Goal: Navigation & Orientation: Find specific page/section

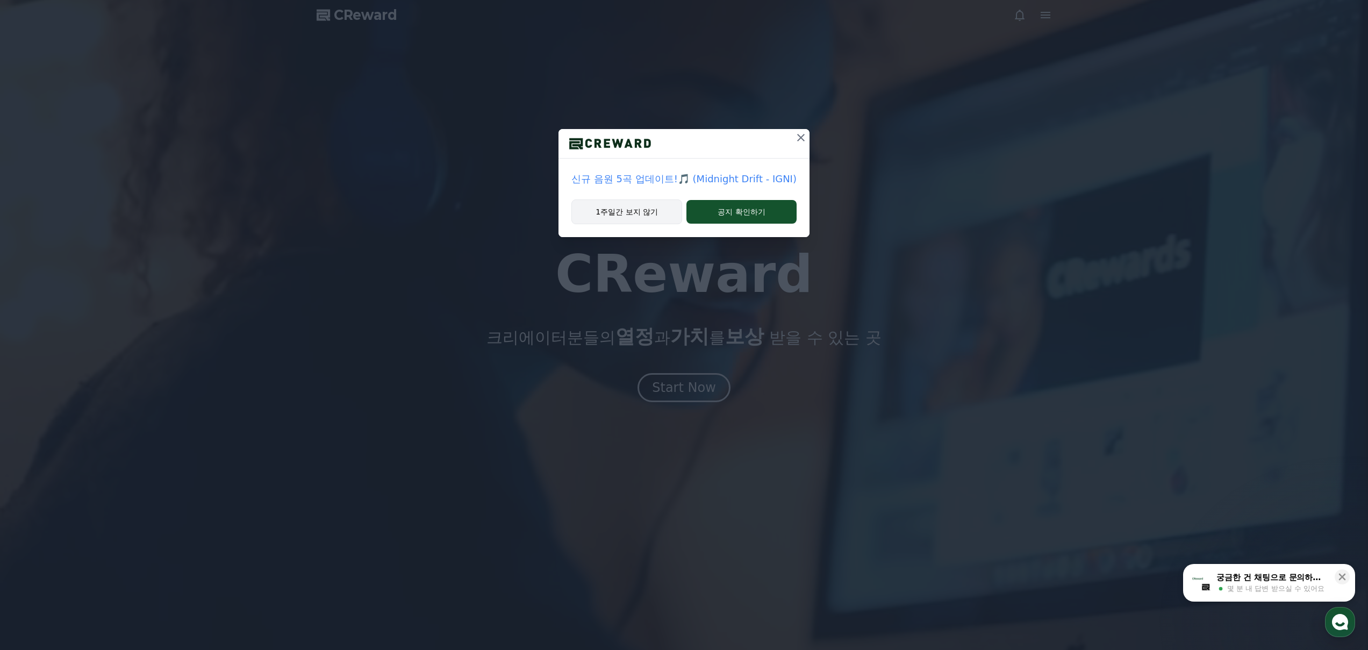
click at [631, 215] on button "1주일간 보지 않기" at bounding box center [626, 211] width 111 height 25
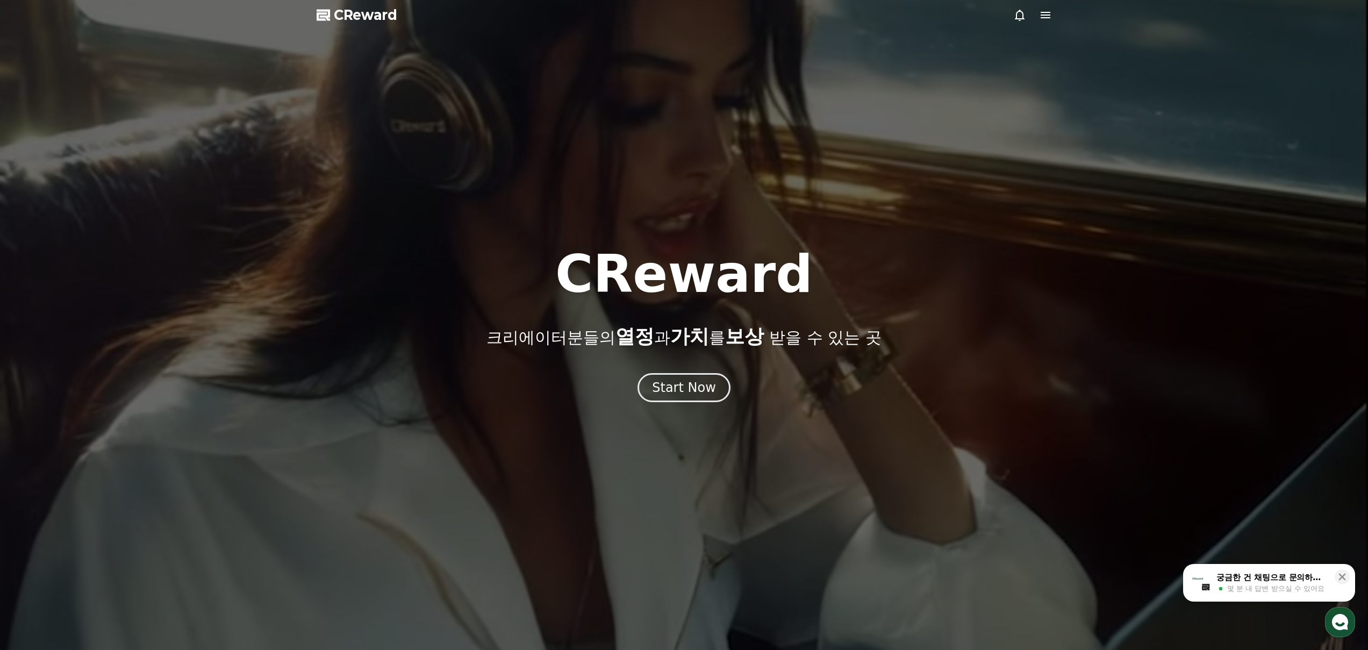
click at [1039, 20] on icon at bounding box center [1045, 15] width 13 height 13
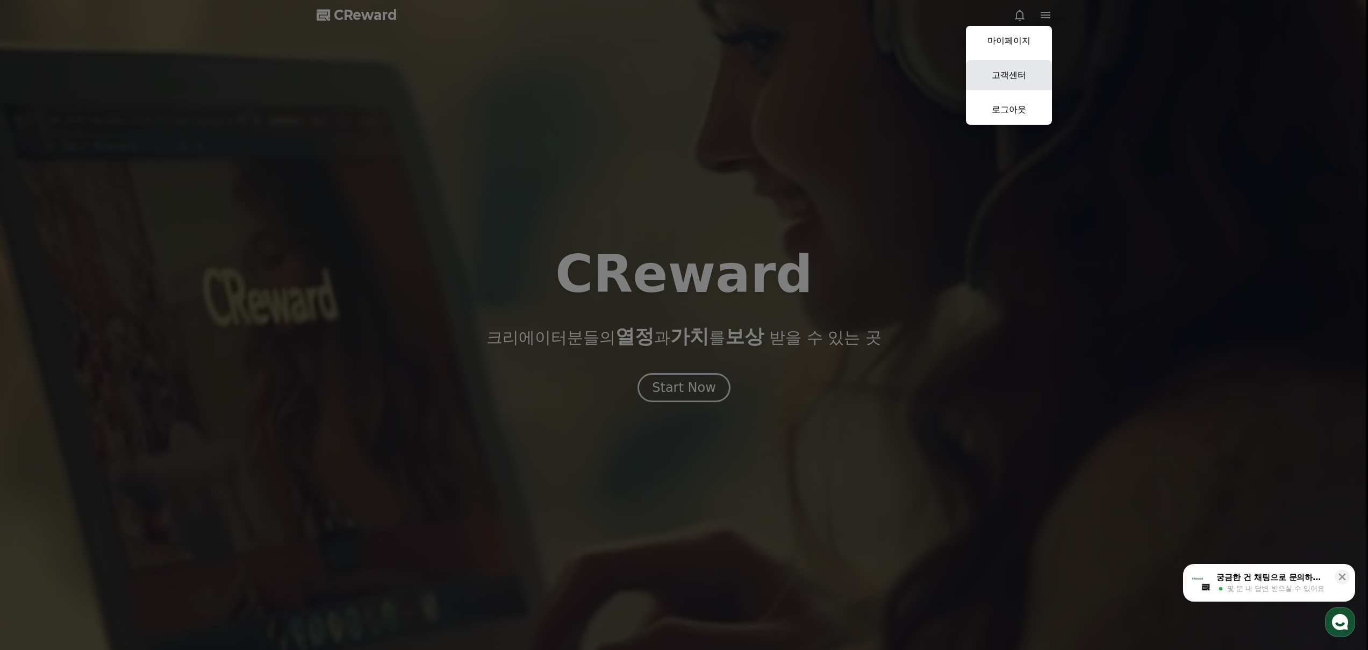
click at [1008, 72] on link "고객센터" at bounding box center [1009, 75] width 86 height 30
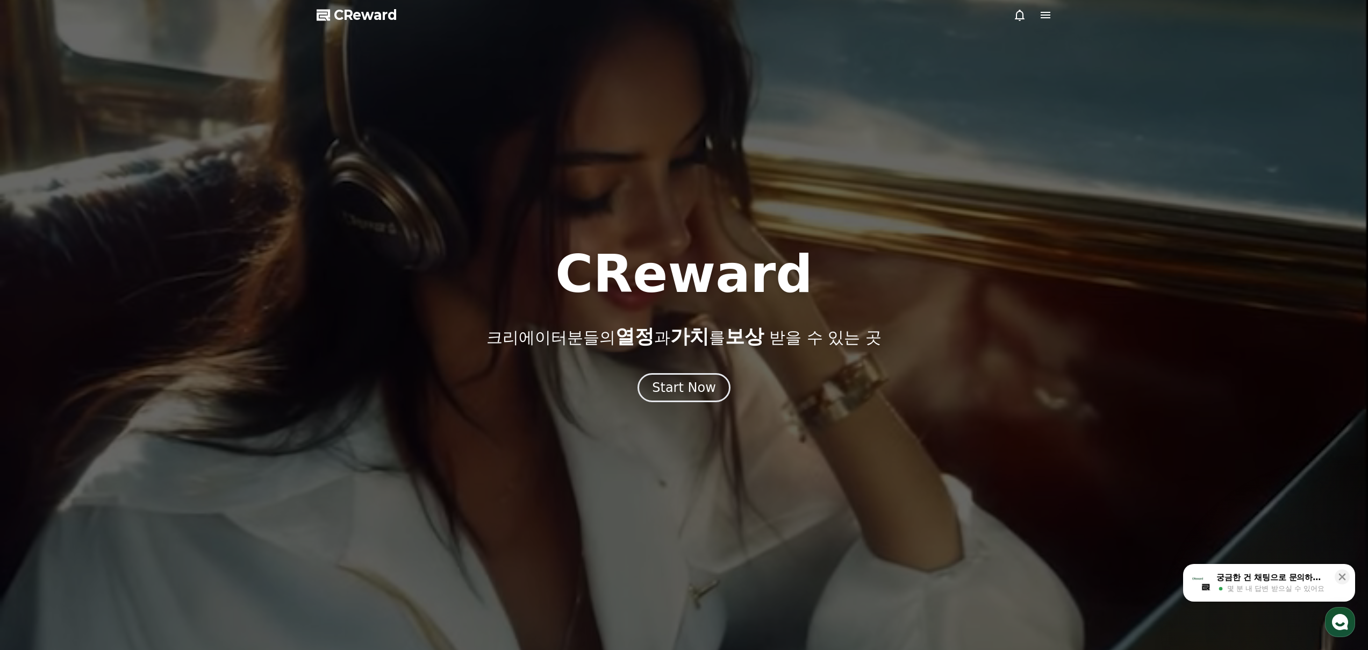
click at [1043, 16] on icon at bounding box center [1045, 15] width 13 height 13
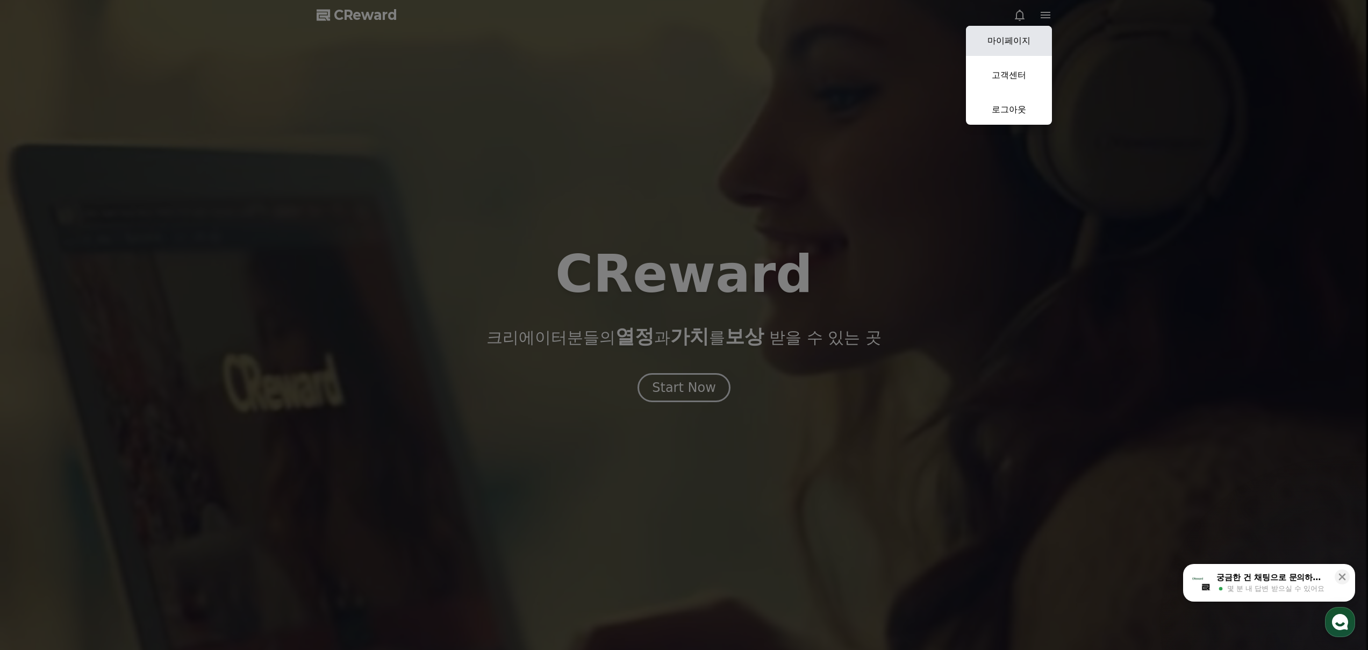
click at [1019, 40] on link "마이페이지" at bounding box center [1009, 41] width 86 height 30
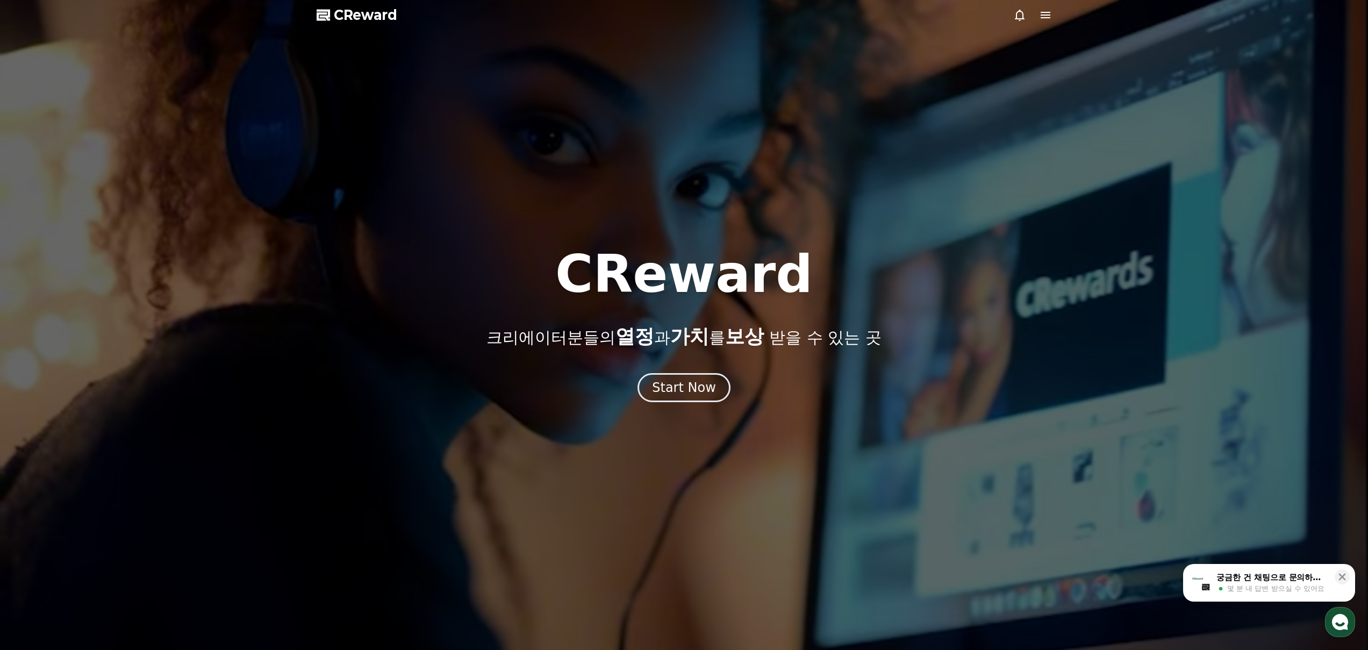
select select "**********"
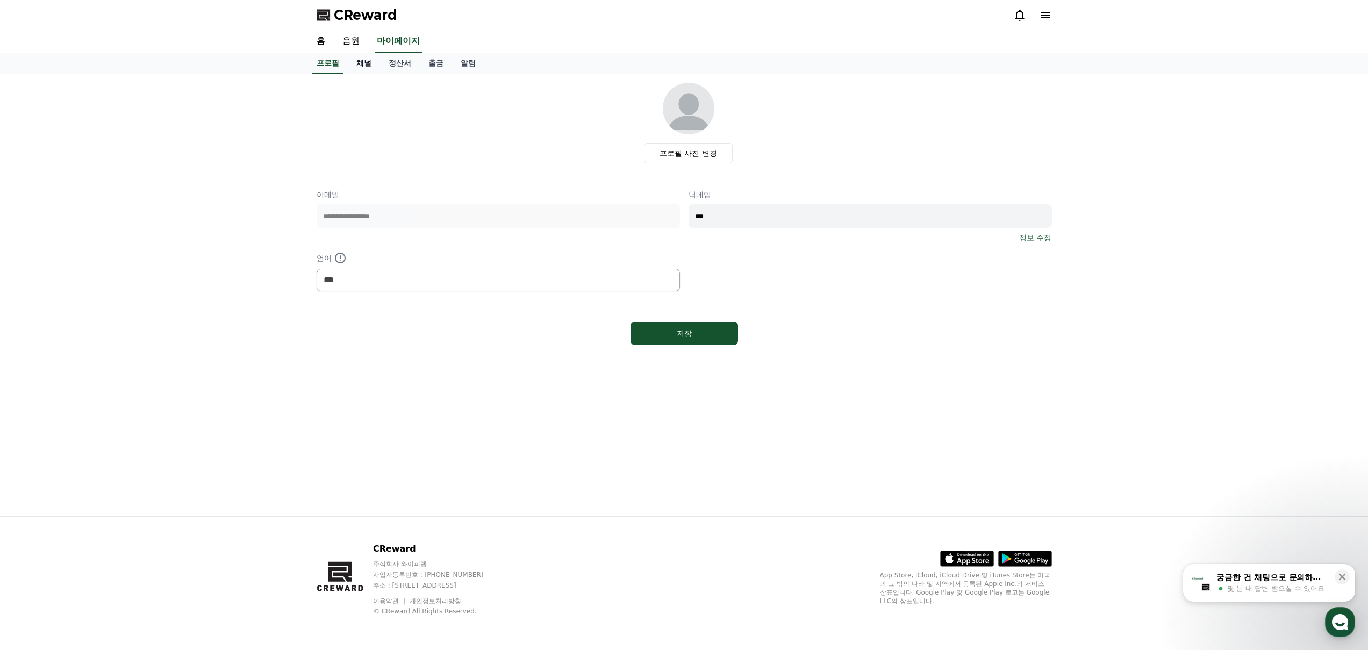
click at [363, 66] on link "채널" at bounding box center [364, 63] width 32 height 20
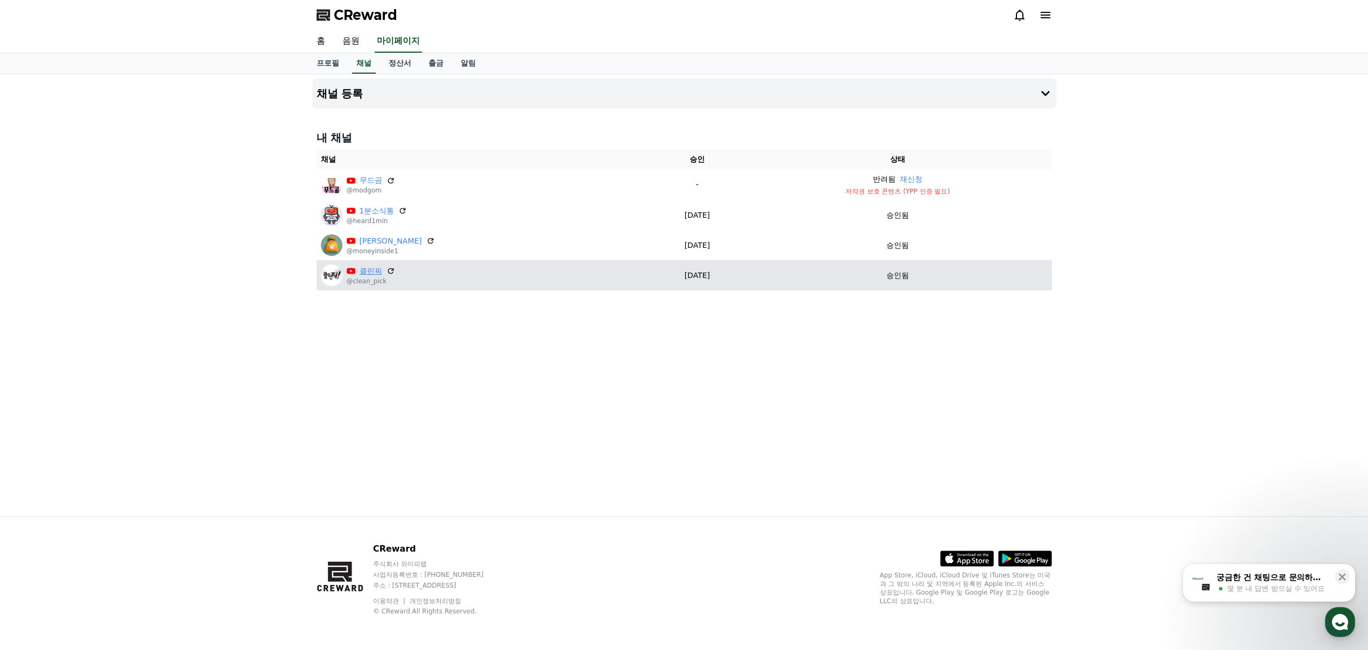
click at [367, 274] on link "클린픽" at bounding box center [371, 271] width 23 height 11
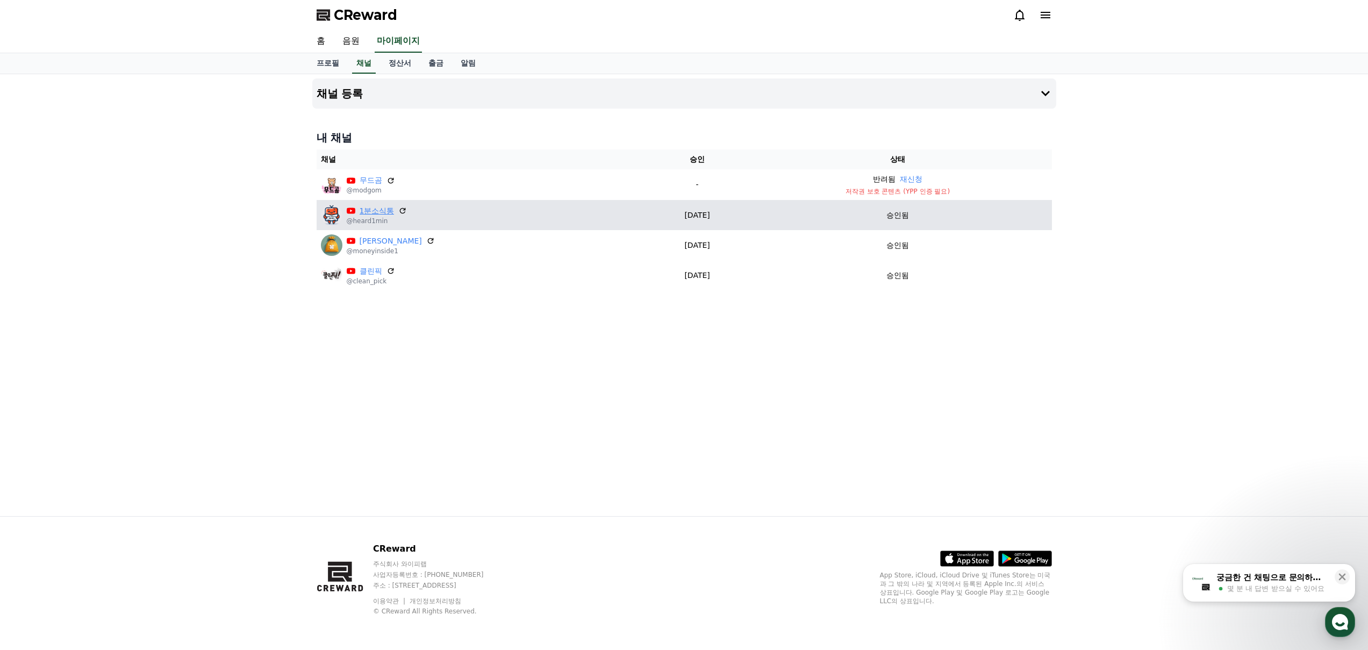
click at [369, 209] on link "1분소식통" at bounding box center [377, 210] width 35 height 11
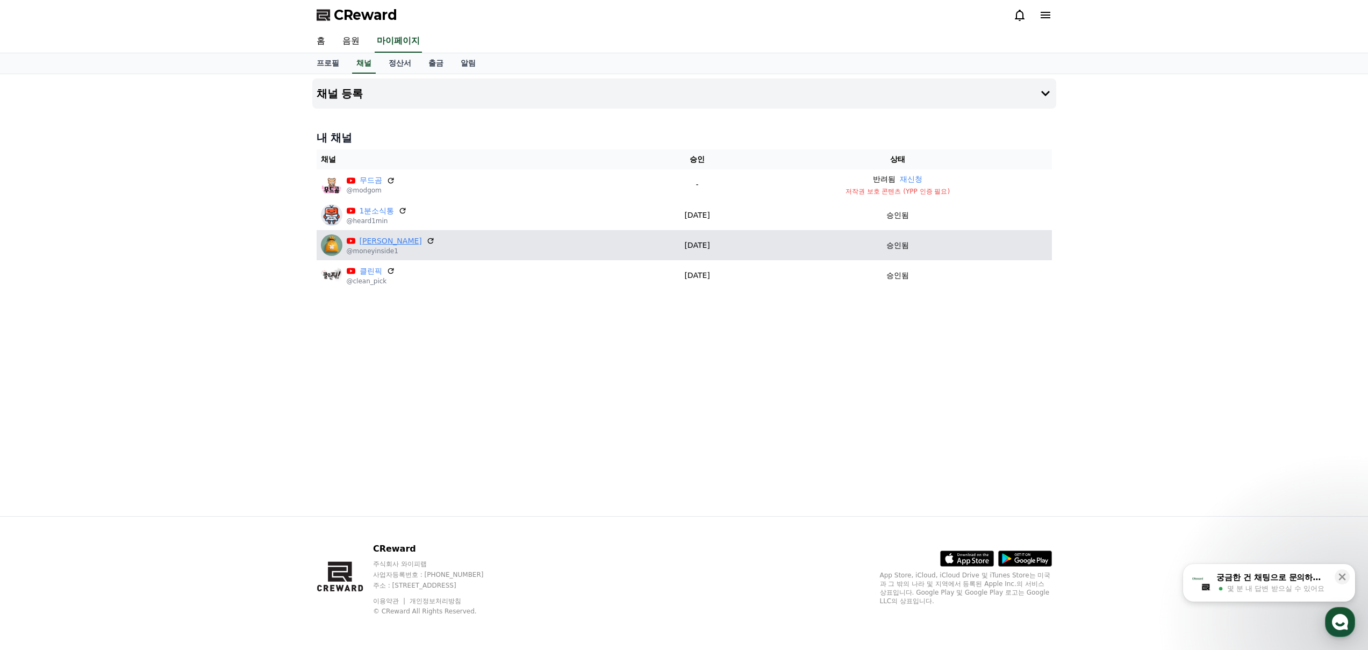
click at [373, 244] on link "[PERSON_NAME]" at bounding box center [391, 240] width 62 height 11
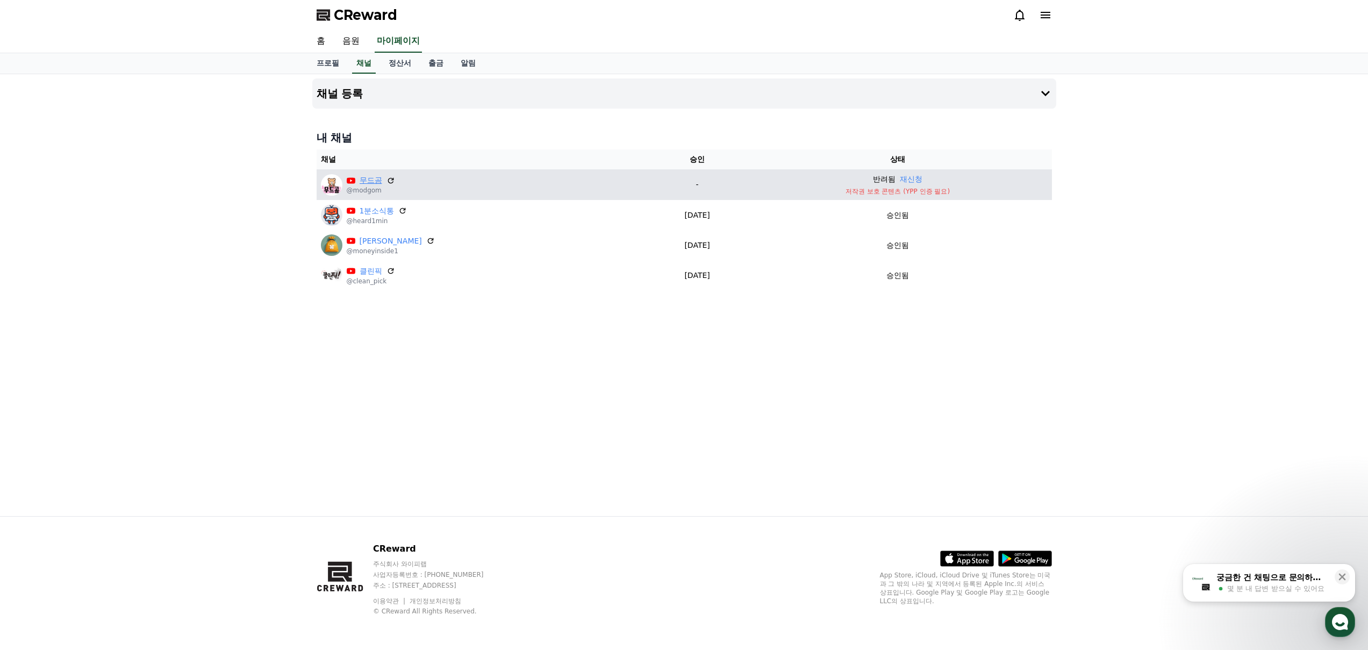
click at [368, 183] on link "무드곰" at bounding box center [371, 180] width 23 height 11
